Goal: Information Seeking & Learning: Learn about a topic

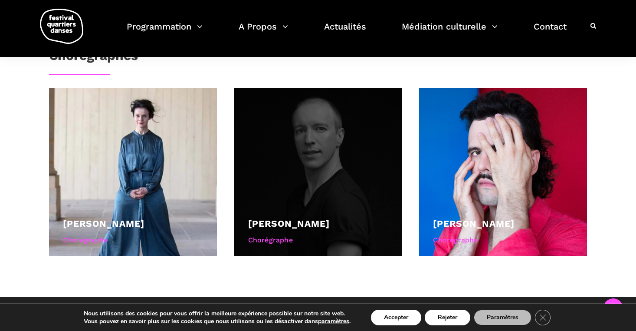
scroll to position [578, 0]
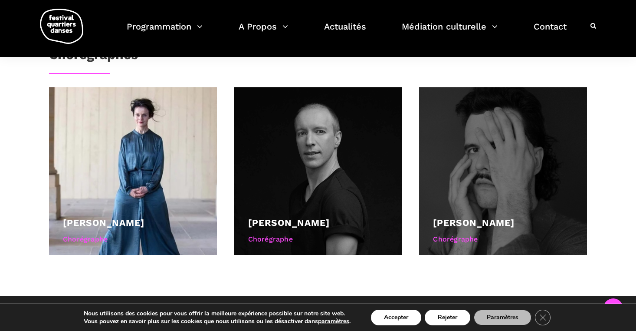
click at [447, 217] on link "[PERSON_NAME]" at bounding box center [474, 222] width 82 height 11
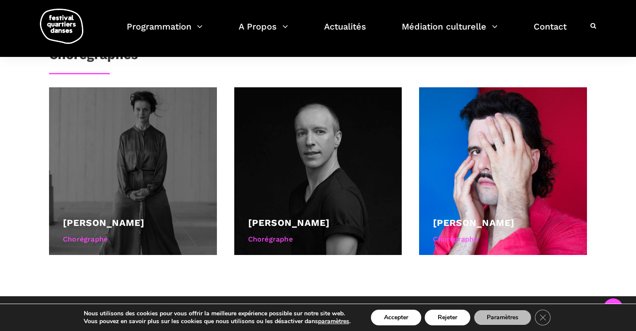
click at [138, 173] on div at bounding box center [133, 171] width 168 height 168
click at [108, 233] on div "Chorégraphe" at bounding box center [133, 238] width 140 height 11
click at [104, 233] on div "Chorégraphe" at bounding box center [133, 238] width 140 height 11
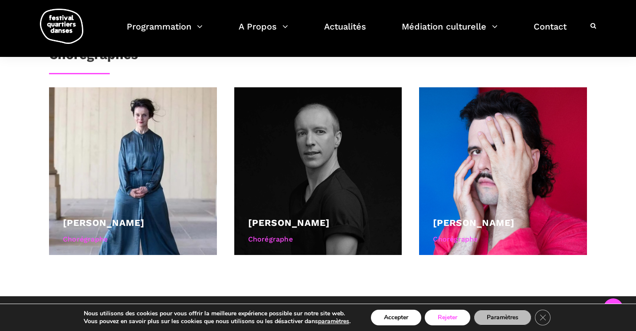
click at [441, 317] on button "Rejeter" at bounding box center [448, 317] width 46 height 16
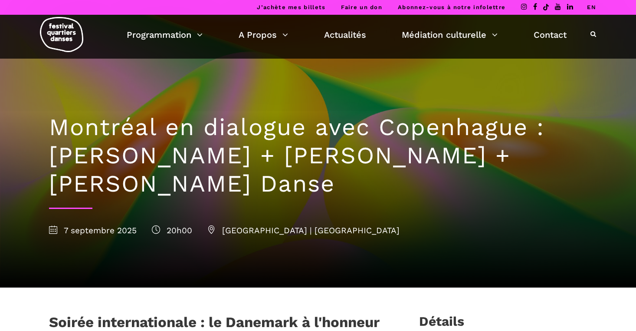
scroll to position [578, 0]
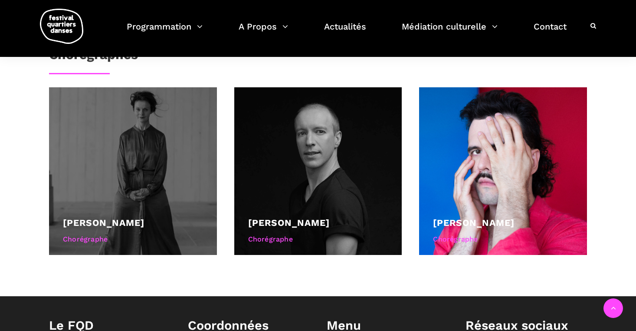
click at [103, 216] on div "Lene Boel Chorégraphe" at bounding box center [133, 231] width 140 height 33
